Goal: Task Accomplishment & Management: Manage account settings

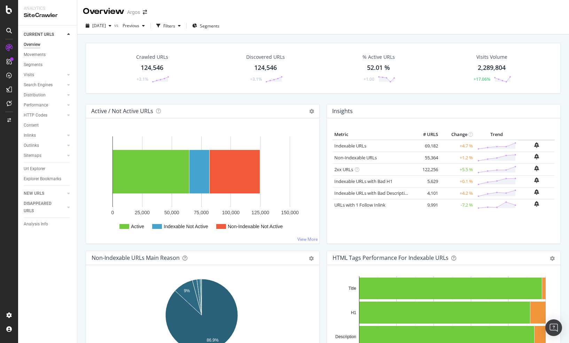
click at [154, 93] on div "Crawled URLs 124,546 +3.1% Discovered URLs 124,546 +3.1% % Active URLs 52.01 % …" at bounding box center [323, 68] width 475 height 51
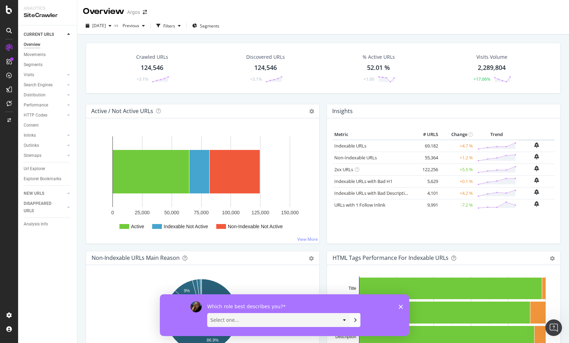
click at [403, 308] on div "Which role best describes you? Select one... Analyst/BI C-level Leadership Cont…" at bounding box center [284, 315] width 249 height 42
click at [402, 305] on polygon "Close survey" at bounding box center [400, 307] width 4 height 4
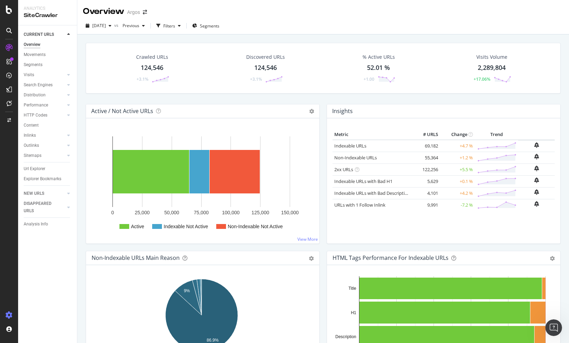
click at [6, 318] on icon at bounding box center [9, 315] width 7 height 7
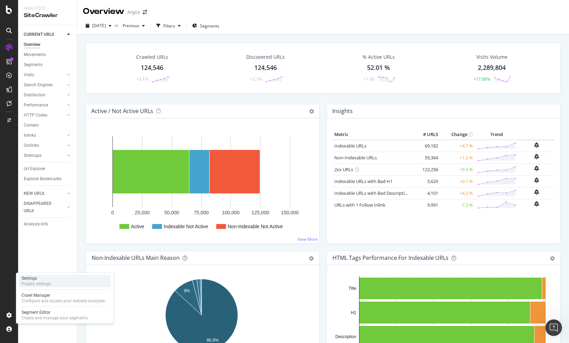
click at [56, 283] on div "Settings Project settings" at bounding box center [65, 281] width 92 height 13
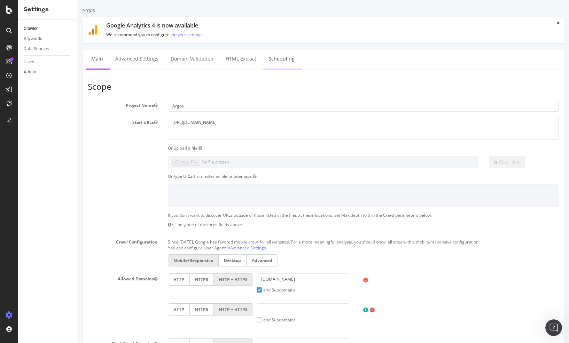
click at [268, 61] on link "Scheduling" at bounding box center [281, 58] width 37 height 19
click at [8, 11] on icon at bounding box center [9, 10] width 6 height 8
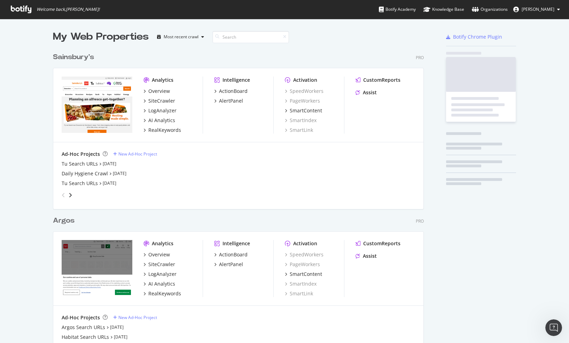
scroll to position [338, 558]
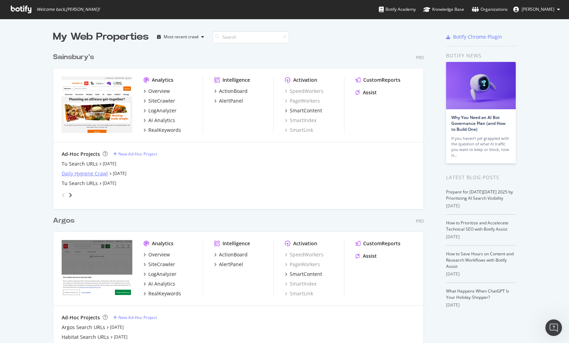
click at [96, 175] on div "Daily Hygiene Crawl" at bounding box center [85, 173] width 46 height 7
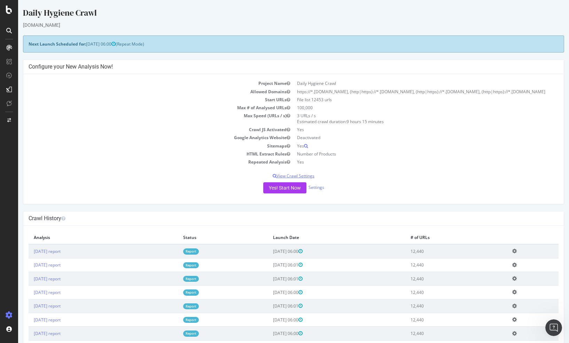
click at [302, 176] on p "View Crawl Settings" at bounding box center [294, 176] width 530 height 6
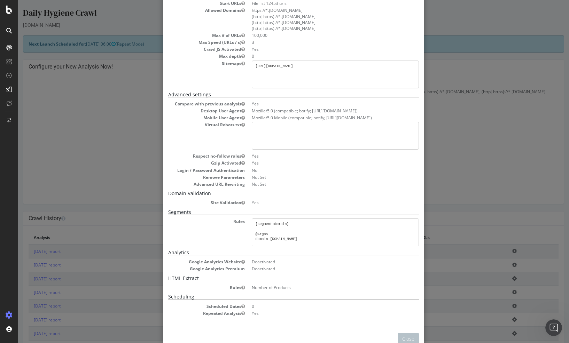
scroll to position [70, 0]
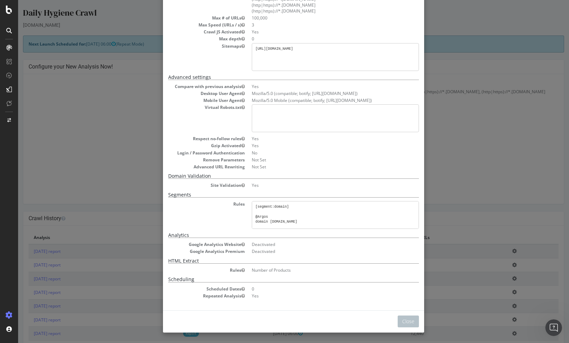
click at [438, 173] on div "× Close Project Settings Main Project Name Daily Hygiene Crawl Start URLs File …" at bounding box center [293, 171] width 551 height 343
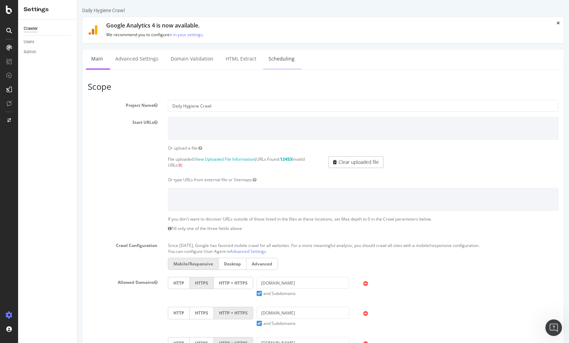
click at [281, 61] on link "Scheduling" at bounding box center [281, 58] width 37 height 19
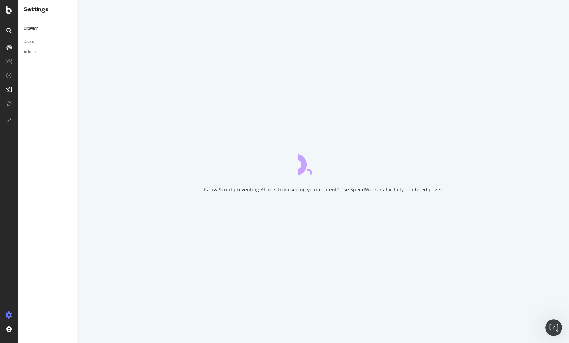
select select "3"
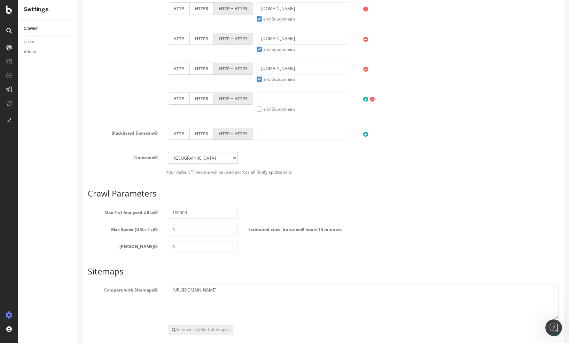
scroll to position [339, 0]
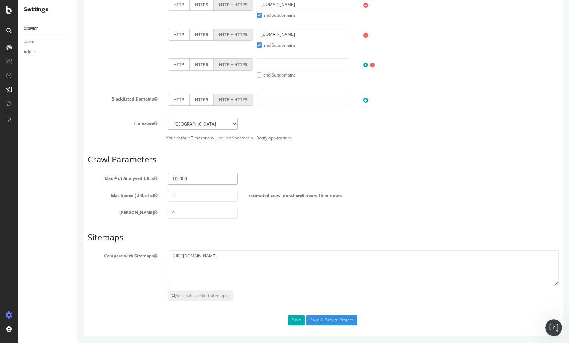
click at [179, 179] on input "100000" at bounding box center [203, 179] width 70 height 12
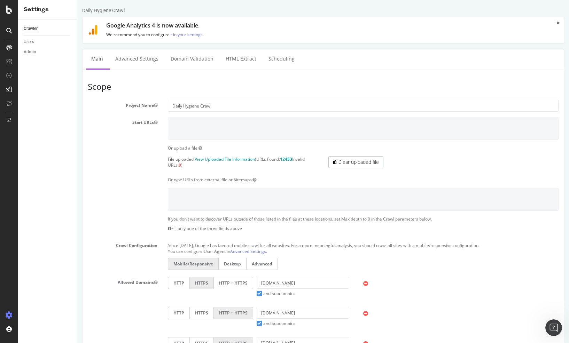
click at [11, 14] on div at bounding box center [9, 171] width 18 height 343
click at [7, 13] on icon at bounding box center [9, 10] width 6 height 8
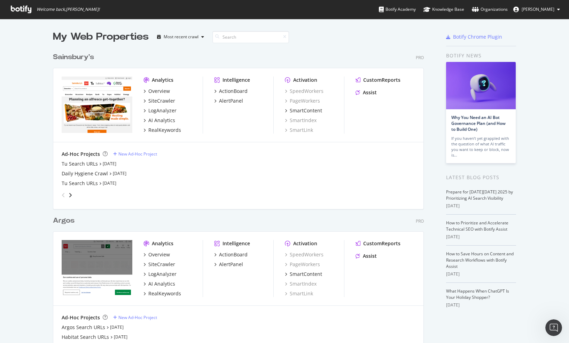
scroll to position [338, 558]
click at [69, 197] on icon "angle-right" at bounding box center [70, 195] width 3 height 6
click at [69, 196] on icon "angle-right" at bounding box center [70, 195] width 3 height 6
click at [69, 197] on icon "angle-right" at bounding box center [70, 195] width 3 height 6
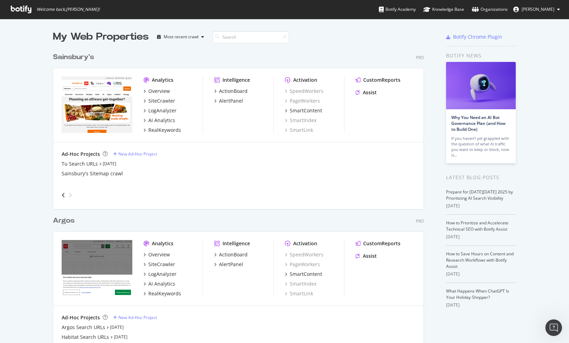
click at [69, 197] on icon "angle-right" at bounding box center [70, 195] width 3 height 6
click at [62, 196] on icon "angle-left" at bounding box center [63, 195] width 3 height 6
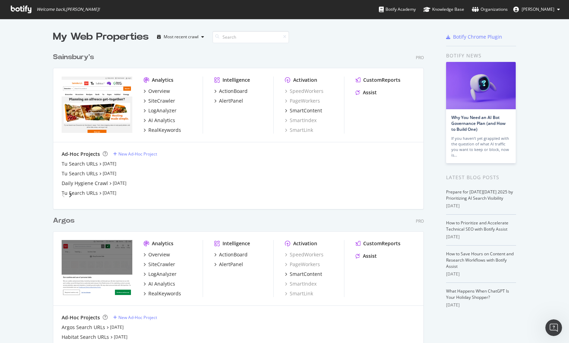
click at [62, 196] on icon "angle-left" at bounding box center [63, 195] width 3 height 6
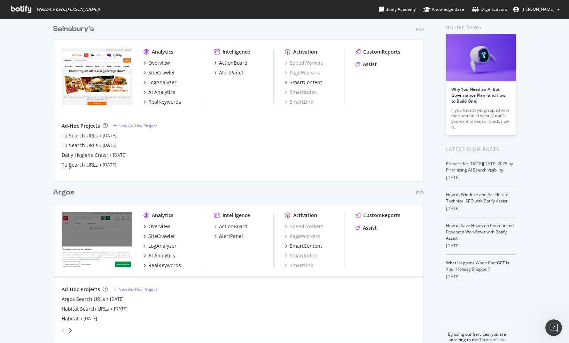
scroll to position [39, 0]
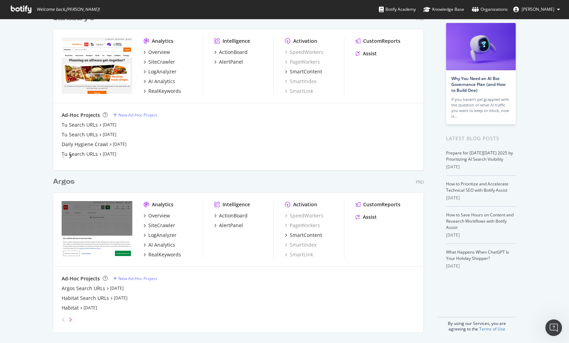
click at [69, 322] on icon "angle-right" at bounding box center [70, 320] width 3 height 6
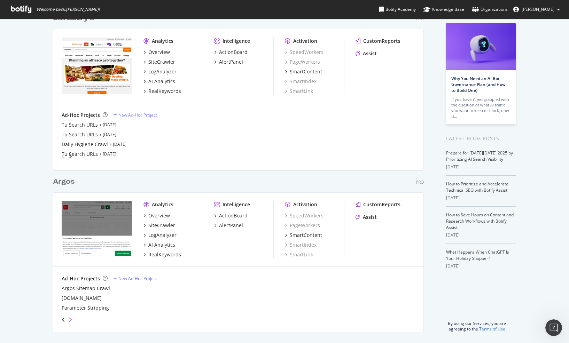
click at [69, 322] on icon "angle-right" at bounding box center [70, 320] width 3 height 6
click at [62, 321] on icon "angle-left" at bounding box center [63, 320] width 3 height 6
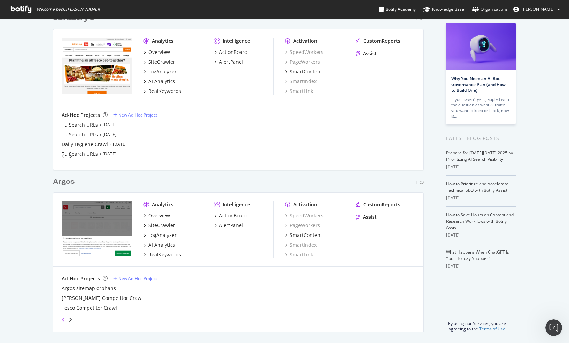
click at [62, 321] on icon "angle-left" at bounding box center [63, 320] width 3 height 6
click at [18, 212] on div "My Web Properties Most recent crawl Sainsbury's Pro Analytics Overview SiteCraw…" at bounding box center [284, 161] width 569 height 363
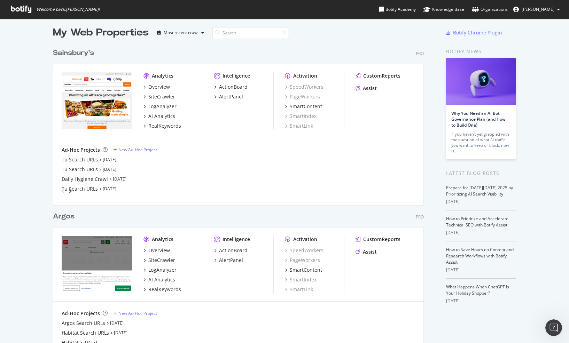
scroll to position [0, 0]
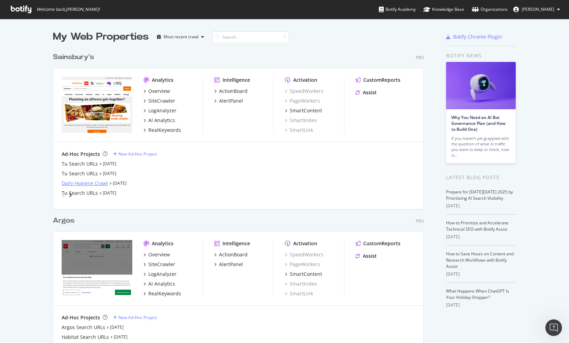
click at [75, 183] on div "Daily Hygiene Crawl" at bounding box center [85, 183] width 46 height 7
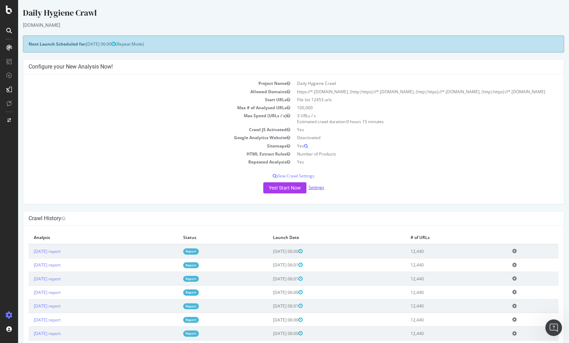
click at [313, 188] on link "Settings" at bounding box center [316, 187] width 16 height 6
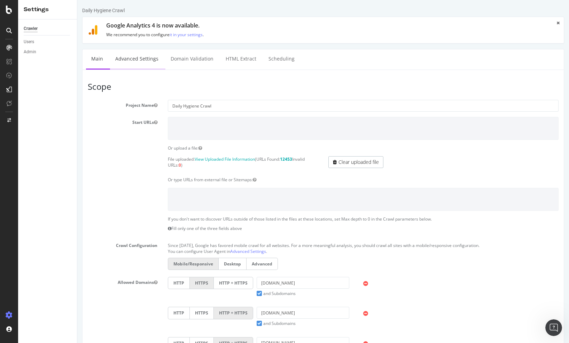
click at [142, 55] on link "Advanced Settings" at bounding box center [137, 58] width 54 height 19
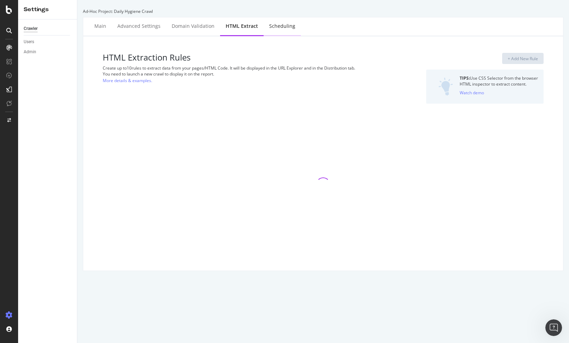
select select "i"
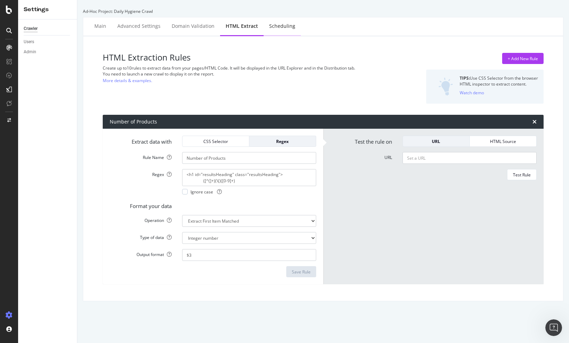
click at [272, 28] on div "Scheduling" at bounding box center [282, 26] width 26 height 7
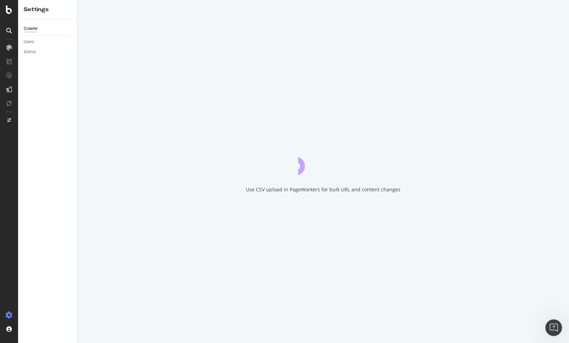
select select "3"
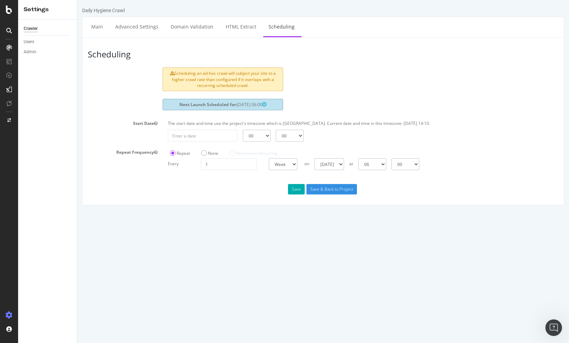
click at [289, 169] on select "Day Week Month" at bounding box center [283, 164] width 29 height 12
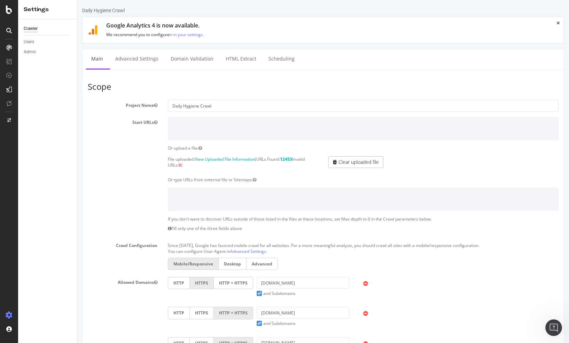
click at [10, 315] on icon at bounding box center [9, 315] width 7 height 7
click at [8, 15] on div at bounding box center [9, 171] width 18 height 343
click at [8, 12] on icon at bounding box center [9, 10] width 6 height 8
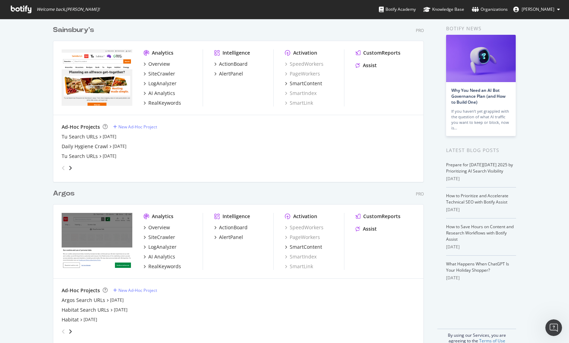
scroll to position [39, 0]
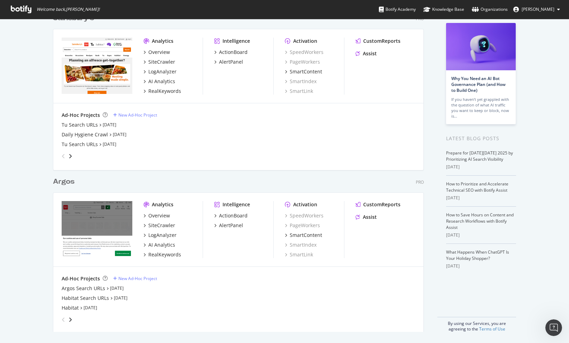
click at [113, 227] on img "grid" at bounding box center [97, 229] width 71 height 56
click at [151, 214] on div "Overview" at bounding box center [159, 215] width 22 height 7
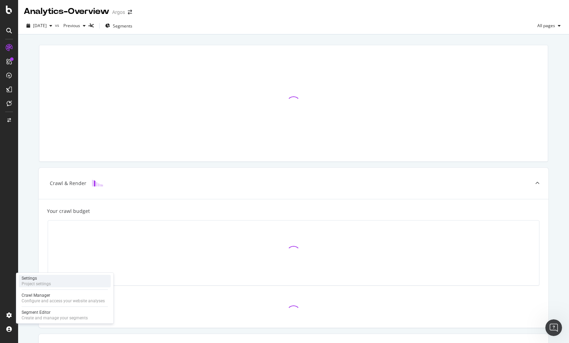
click at [40, 277] on div "Settings" at bounding box center [36, 279] width 29 height 6
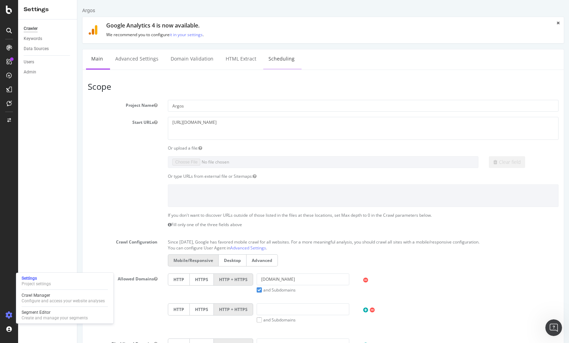
click at [270, 58] on link "Scheduling" at bounding box center [281, 58] width 37 height 19
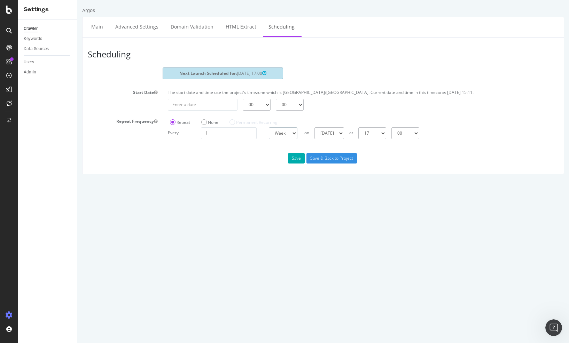
click at [275, 135] on select "Day Week Month" at bounding box center [283, 133] width 29 height 12
click at [136, 171] on div "Scheduling Next Launch Scheduled for: [DATE] 17:00 Start Date The start date an…" at bounding box center [323, 105] width 482 height 137
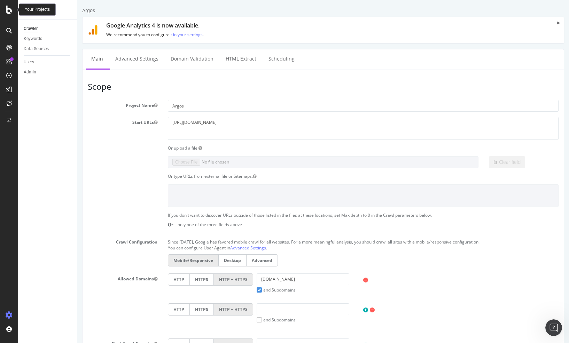
click at [7, 10] on icon at bounding box center [9, 10] width 6 height 8
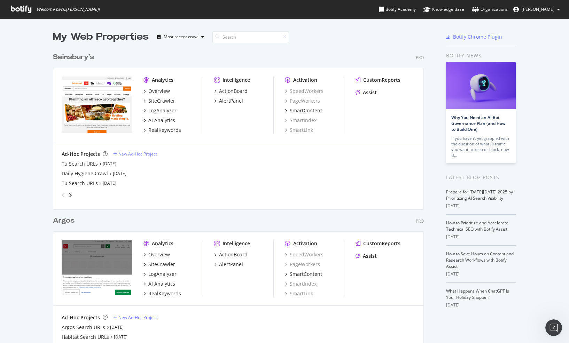
scroll to position [338, 558]
click at [161, 266] on div "SiteCrawler" at bounding box center [161, 264] width 27 height 7
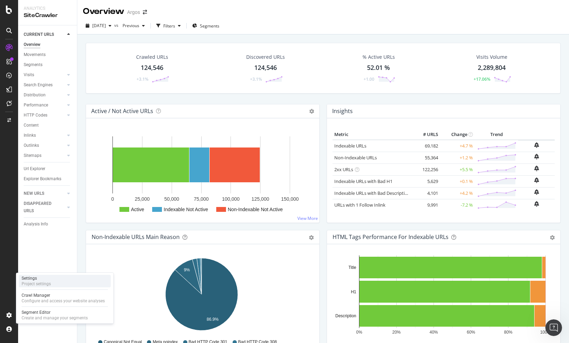
click at [35, 278] on div "Settings" at bounding box center [36, 279] width 29 height 6
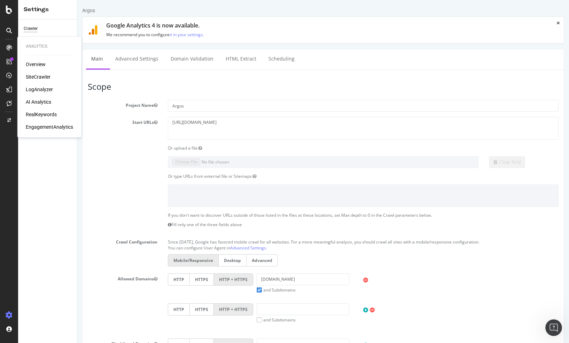
click at [43, 75] on div "SiteCrawler" at bounding box center [38, 76] width 25 height 7
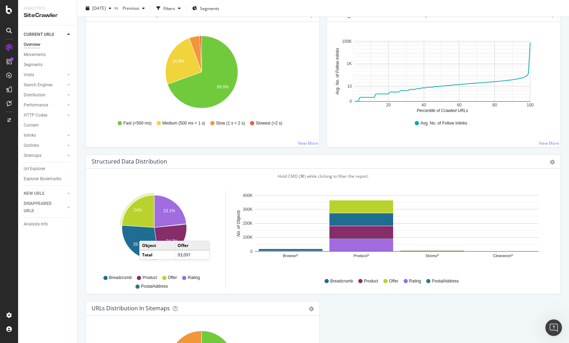
scroll to position [525, 0]
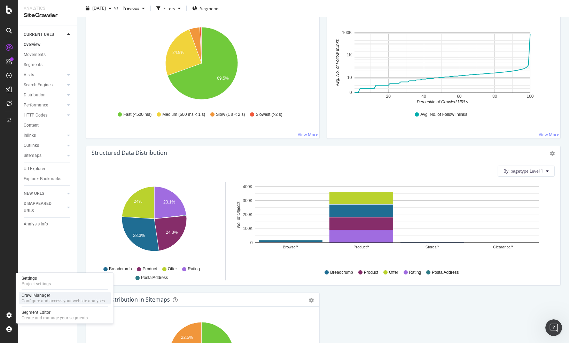
click at [61, 296] on div "Crawl Manager" at bounding box center [63, 296] width 83 height 6
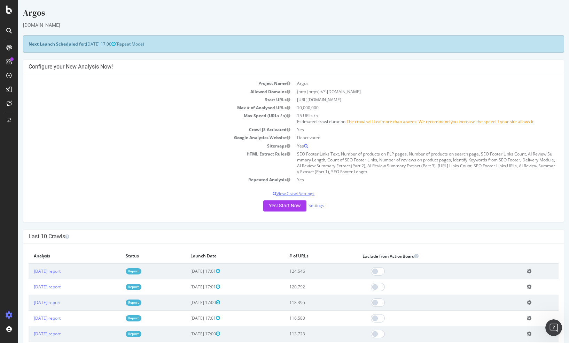
click at [306, 194] on p "View Crawl Settings" at bounding box center [294, 194] width 530 height 6
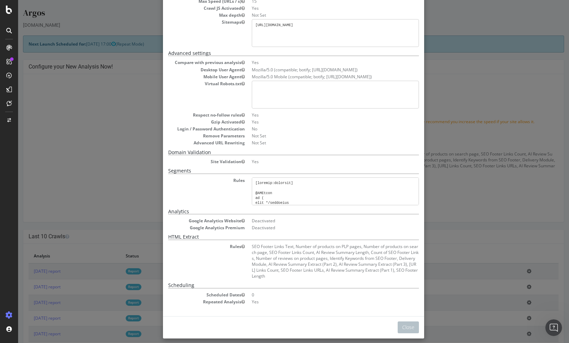
scroll to position [82, 0]
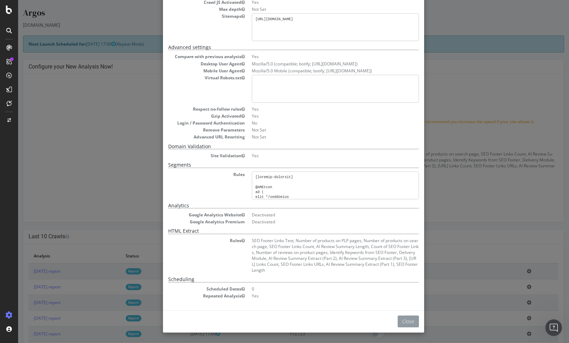
drag, startPoint x: 407, startPoint y: 320, endPoint x: 405, endPoint y: 315, distance: 5.6
click at [407, 320] on button "Close" at bounding box center [407, 322] width 21 height 12
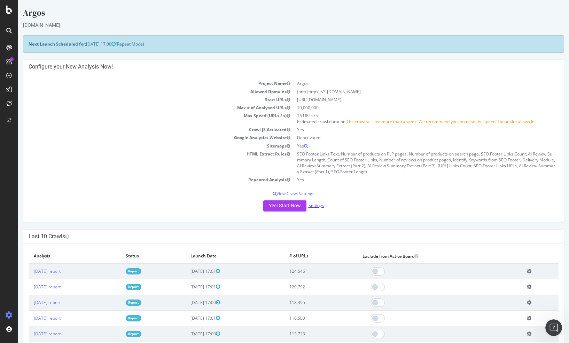
click at [316, 207] on link "Settings" at bounding box center [316, 206] width 16 height 6
